Goal: Navigation & Orientation: Find specific page/section

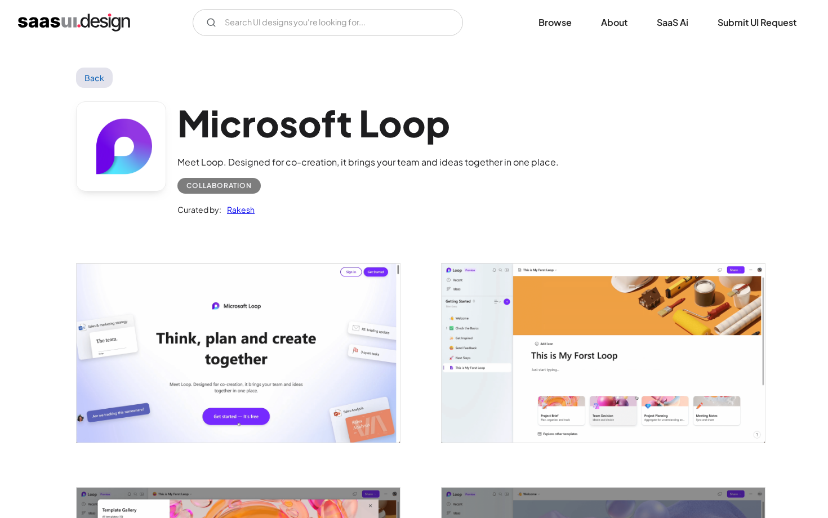
scroll to position [16, 0]
click at [53, 28] on img "home" at bounding box center [74, 23] width 112 height 18
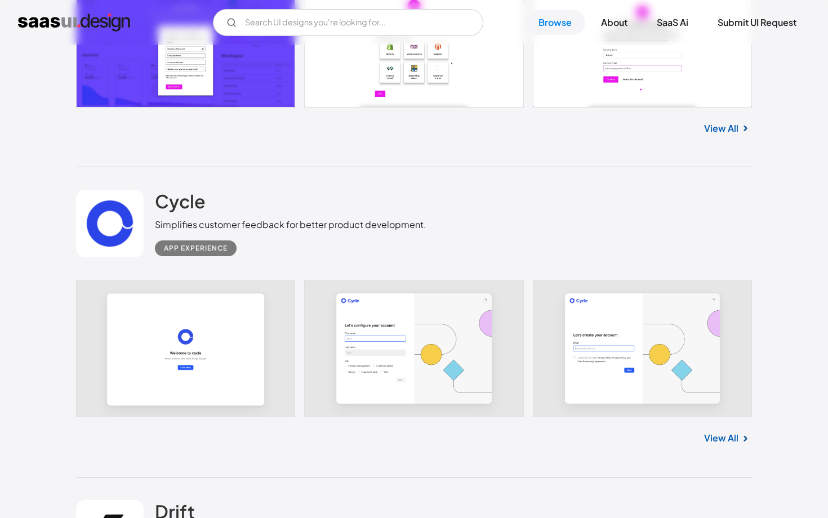
scroll to position [1472, 0]
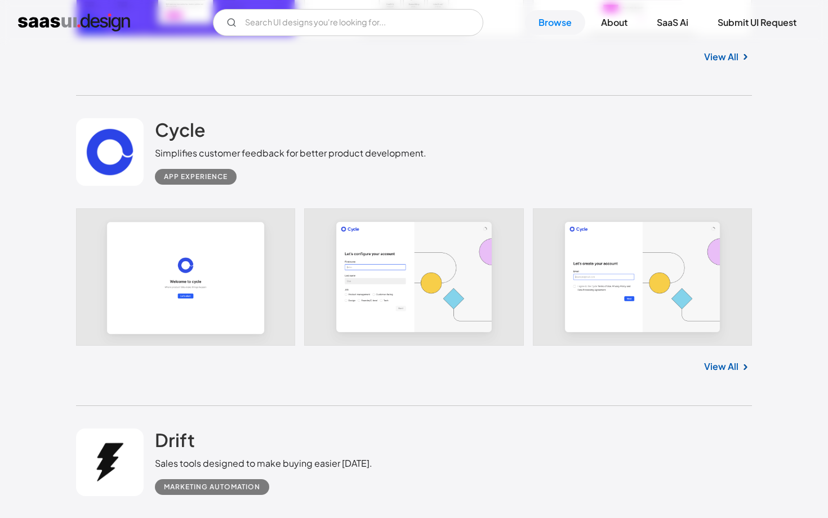
click at [97, 128] on link at bounding box center [110, 152] width 68 height 68
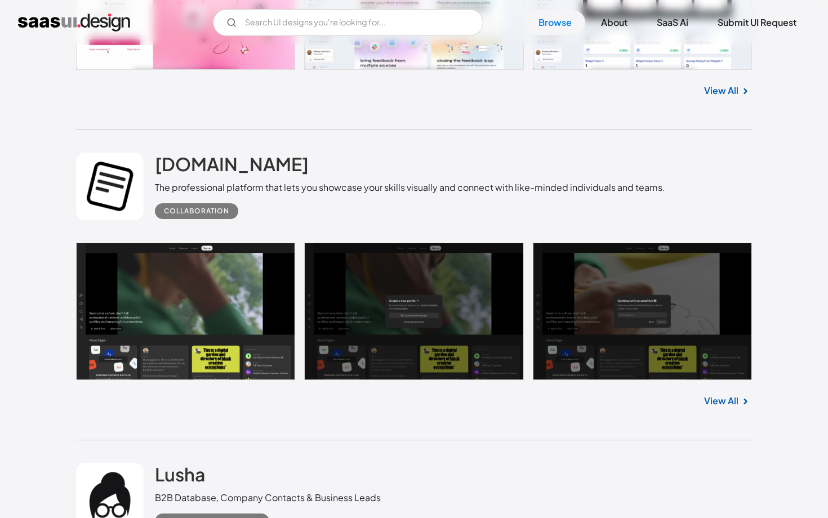
scroll to position [2617, 0]
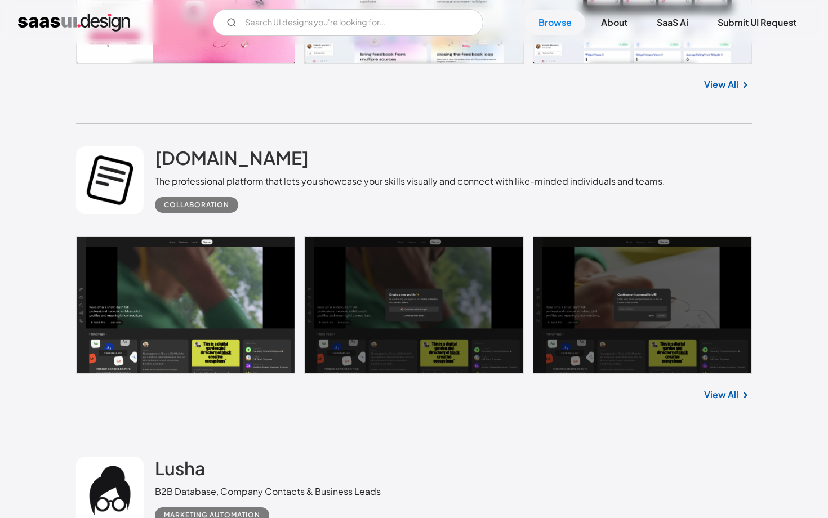
click at [109, 222] on div "Read.cv The professional platform that lets you showcase your skills visually a…" at bounding box center [414, 180] width 676 height 113
click at [106, 187] on link at bounding box center [110, 180] width 68 height 68
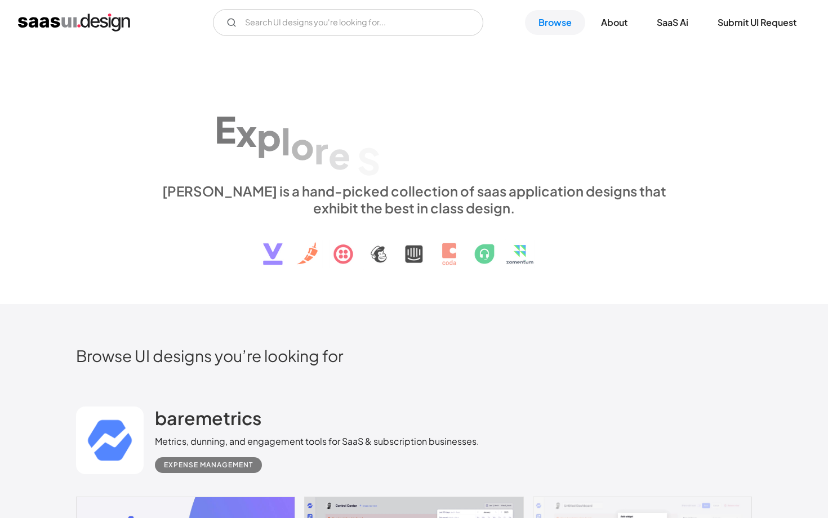
scroll to position [2617, 0]
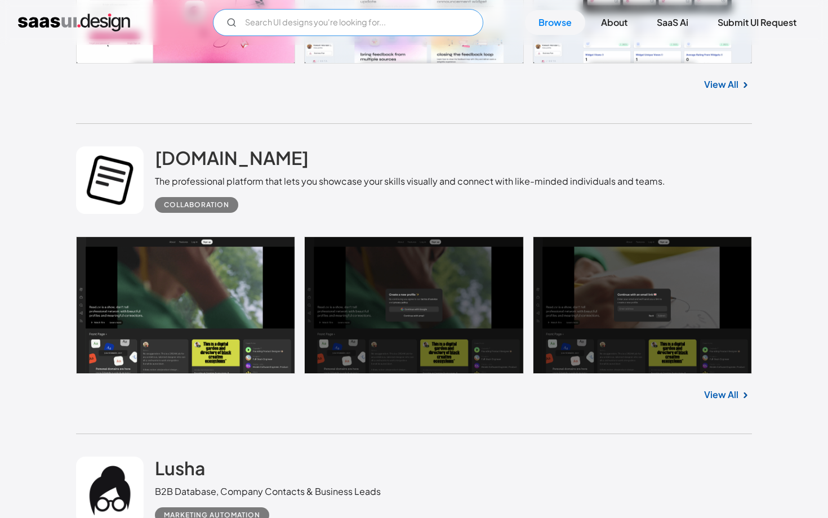
click at [327, 27] on input "Email Form" at bounding box center [348, 22] width 270 height 27
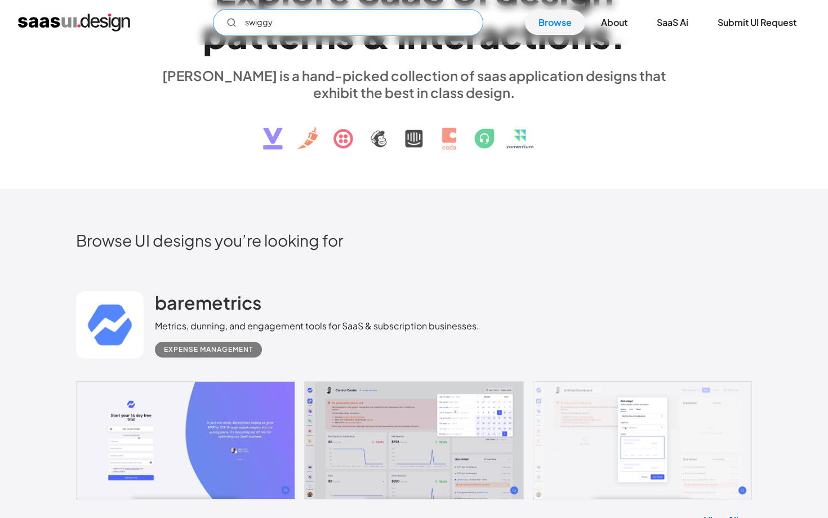
scroll to position [117, 0]
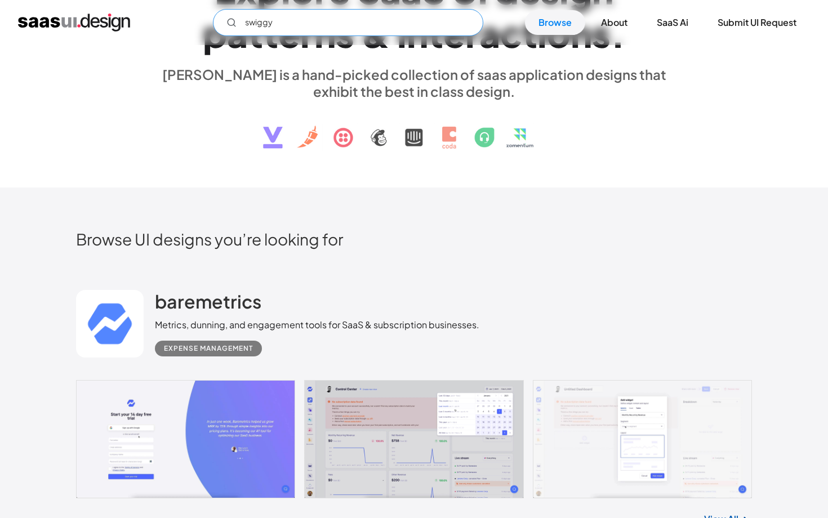
type input "swiggy"
click at [449, 141] on img at bounding box center [413, 129] width 341 height 59
click at [608, 12] on link "About" at bounding box center [613, 22] width 53 height 25
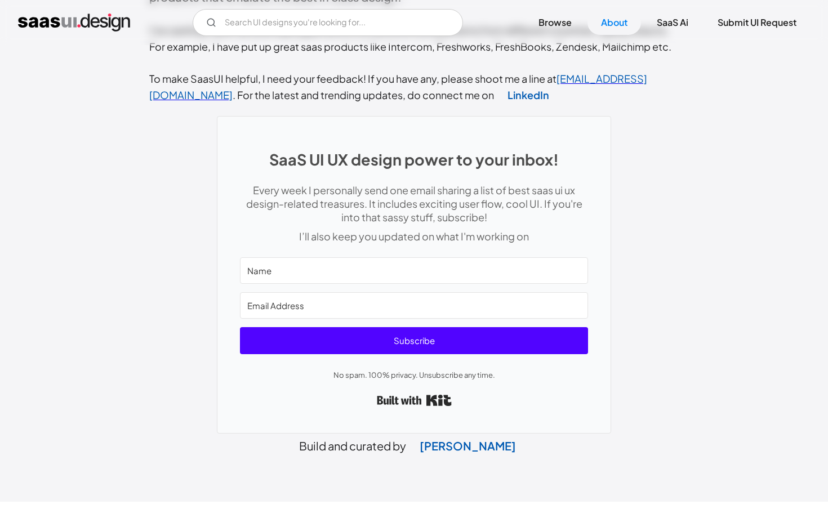
scroll to position [481, 0]
